Goal: Entertainment & Leisure: Consume media (video, audio)

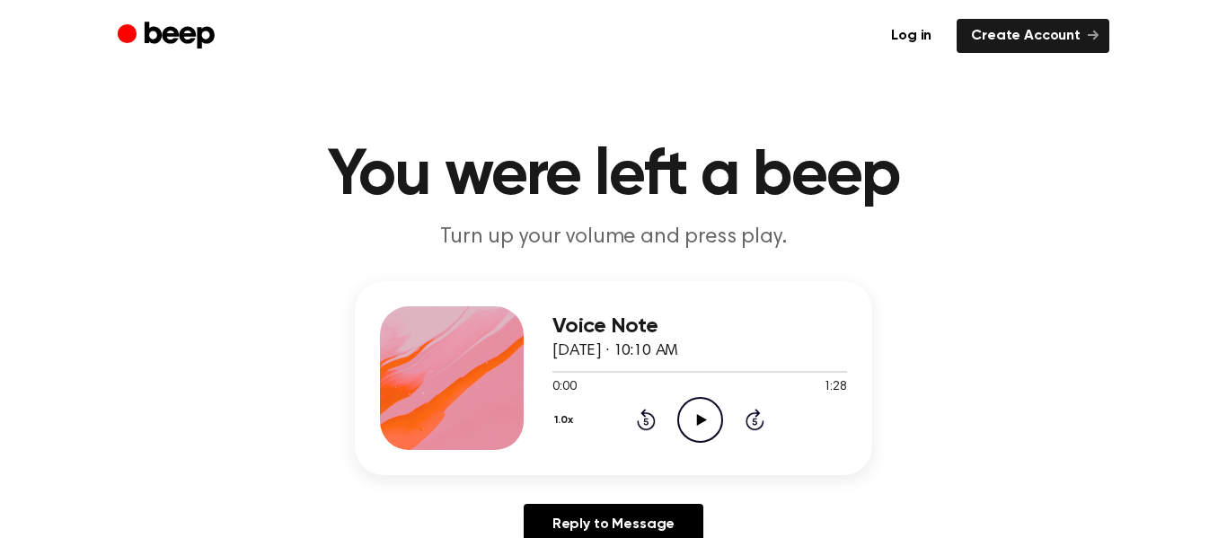
click at [704, 427] on icon "Play Audio" at bounding box center [700, 420] width 46 height 46
